Goal: Information Seeking & Learning: Learn about a topic

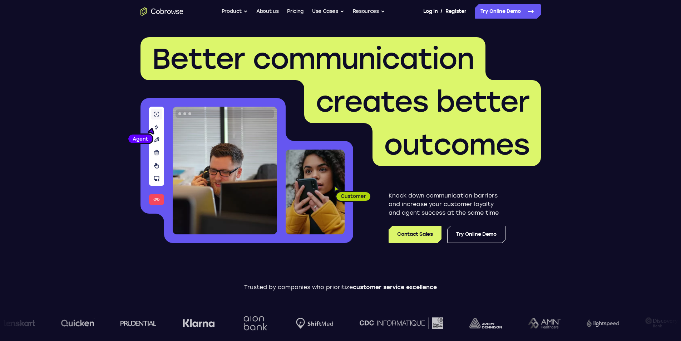
click at [267, 11] on link "About us" at bounding box center [267, 11] width 22 height 14
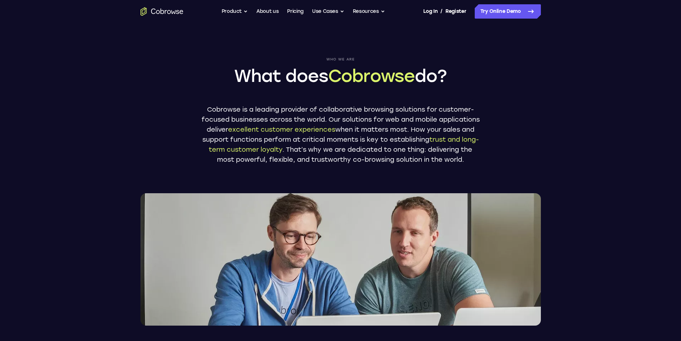
click at [295, 11] on link "Pricing" at bounding box center [295, 11] width 16 height 14
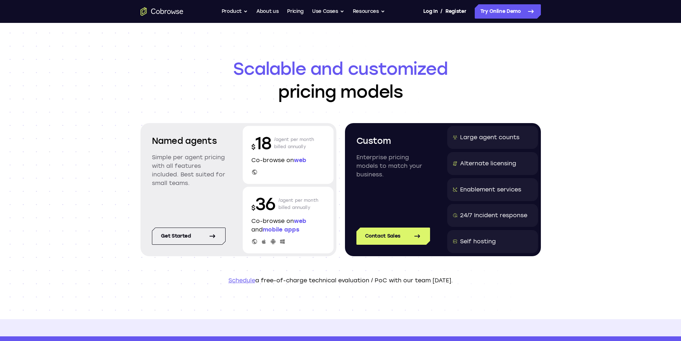
scroll to position [246, 0]
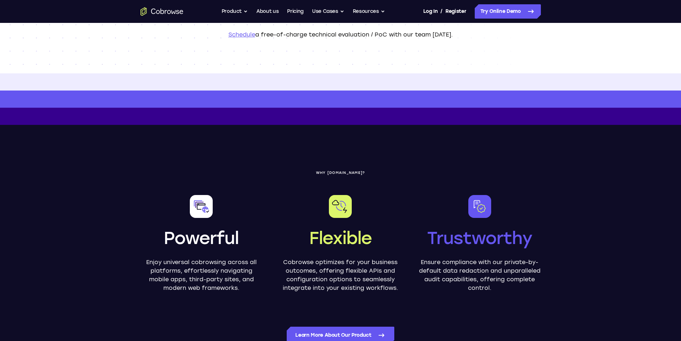
click at [235, 11] on button "Product" at bounding box center [235, 11] width 26 height 14
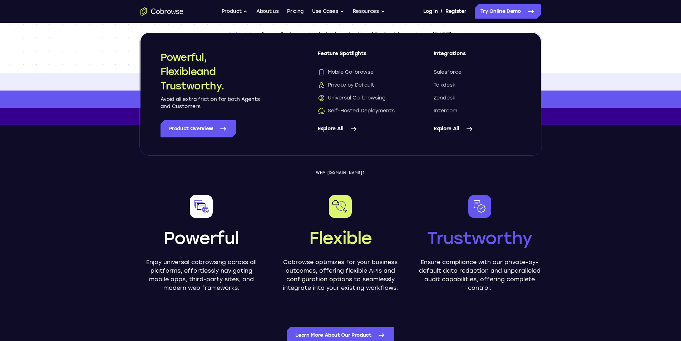
scroll to position [0, 0]
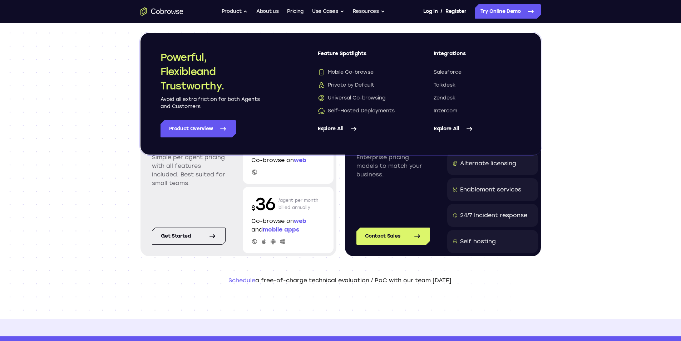
click at [508, 11] on link "Try Online Demo" at bounding box center [508, 11] width 66 height 14
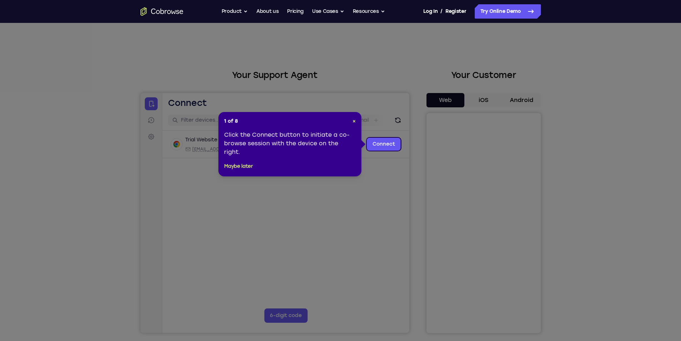
click at [354, 121] on button "×" at bounding box center [354, 121] width 3 height 7
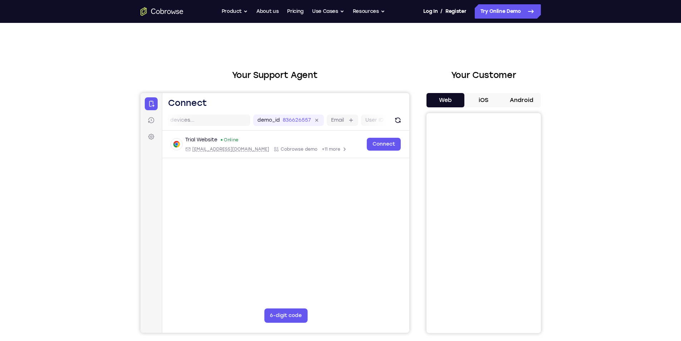
scroll to position [235, 0]
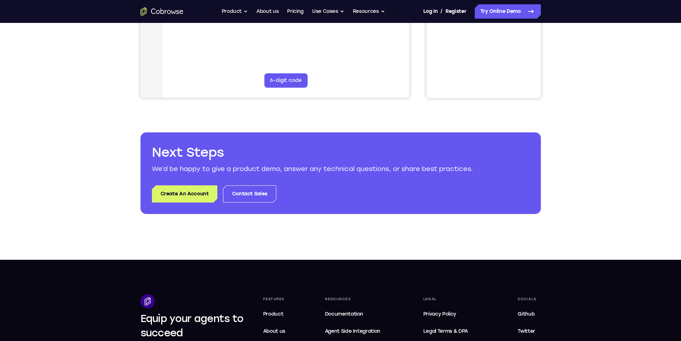
click at [328, 11] on button "Use Cases" at bounding box center [328, 11] width 32 height 14
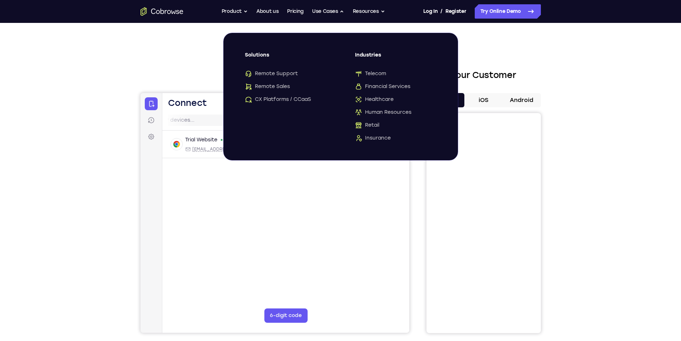
scroll to position [244, 0]
